Goal: Task Accomplishment & Management: Use online tool/utility

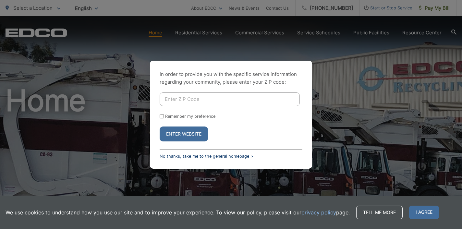
click at [225, 154] on link "No thanks, take me to the general homepage >" at bounding box center [206, 156] width 93 height 5
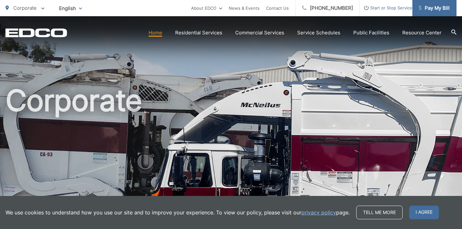
click at [441, 6] on span "Pay My Bill" at bounding box center [434, 8] width 31 height 8
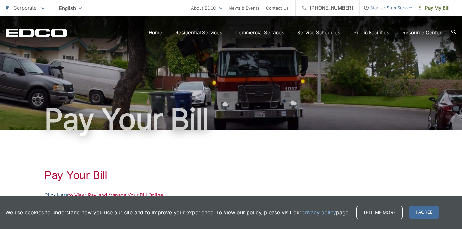
click at [61, 194] on link "Click Here" at bounding box center [56, 195] width 24 height 8
